Goal: Transaction & Acquisition: Purchase product/service

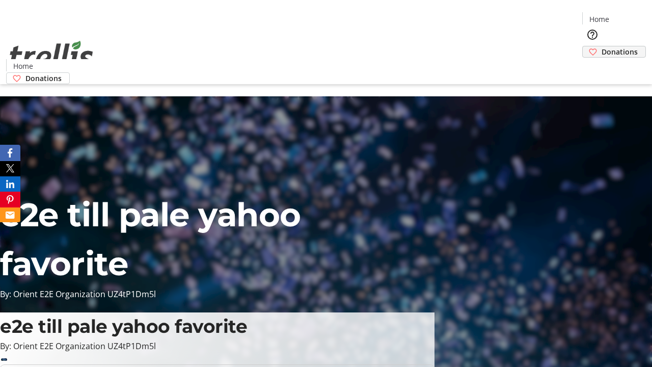
click at [602, 46] on span "Donations" at bounding box center [620, 51] width 36 height 11
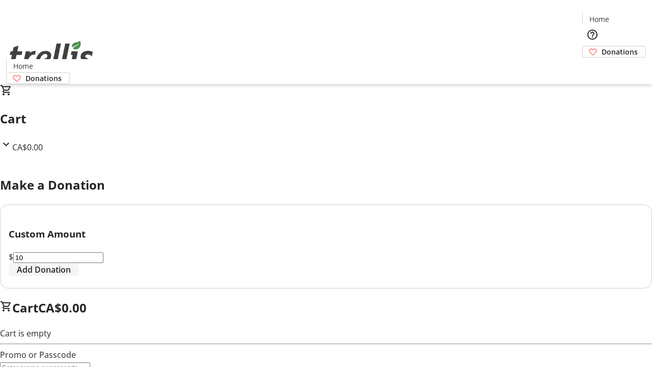
click at [71, 276] on span "Add Donation" at bounding box center [44, 269] width 54 height 12
select select "CA"
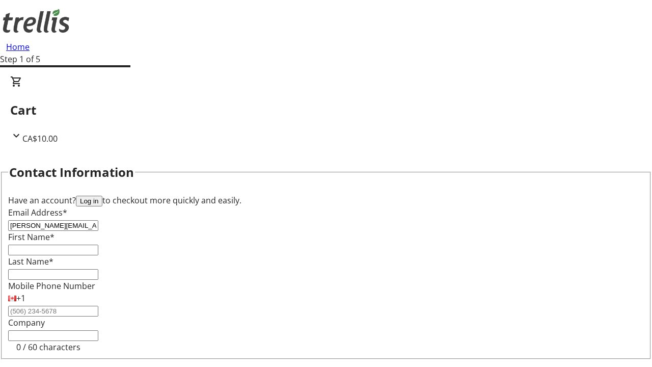
type input "[PERSON_NAME][EMAIL_ADDRESS][DOMAIN_NAME]"
type input "[PERSON_NAME]"
type input "[STREET_ADDRESS][PERSON_NAME]"
type input "Kelowna"
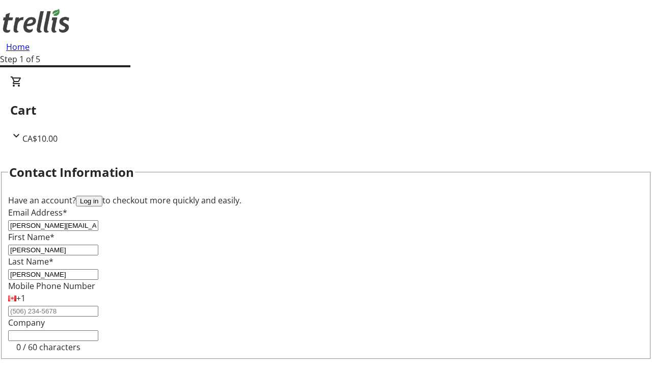
select select "BC"
type input "Kelowna"
type input "V1Y 0C2"
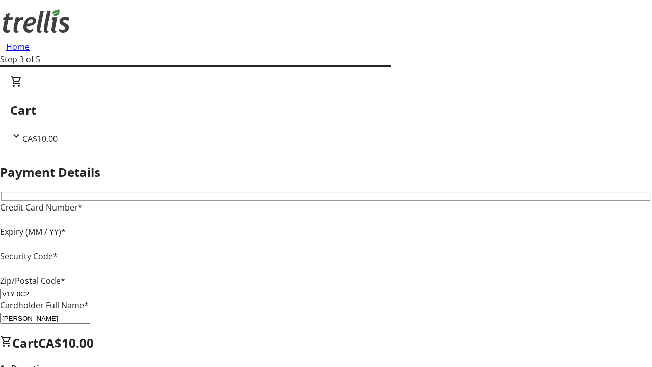
type input "V1Y 0C2"
